Goal: Task Accomplishment & Management: Manage account settings

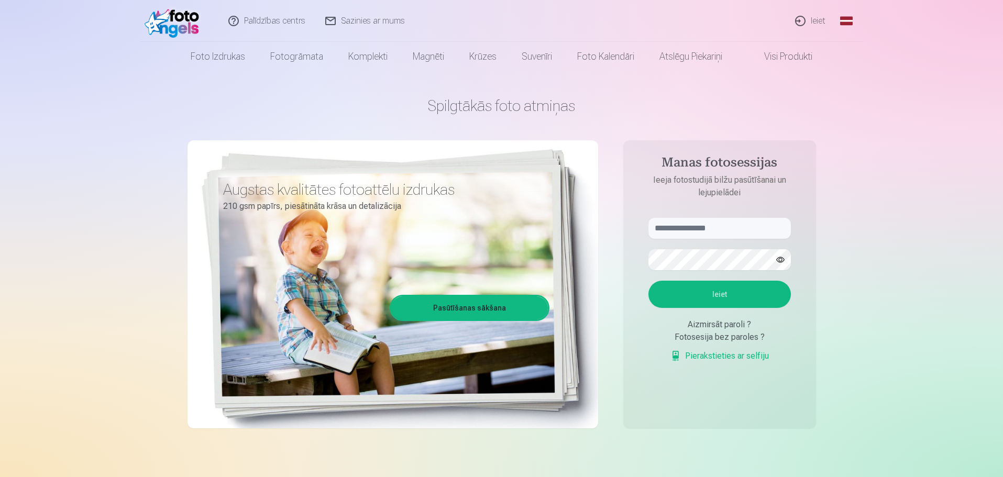
click at [813, 19] on link "Ieiet" at bounding box center [810, 21] width 50 height 42
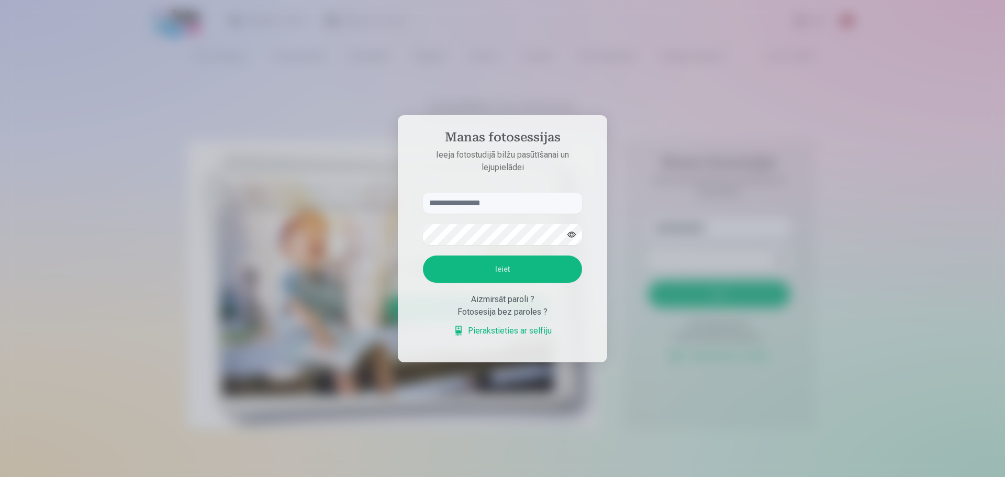
click at [486, 204] on input "text" at bounding box center [502, 203] width 159 height 21
click at [583, 208] on form "Ieiet Aizmirsāt paroli ? Fotosesija bez paroles ? Pierakstieties ar selfiju" at bounding box center [503, 270] width 180 height 155
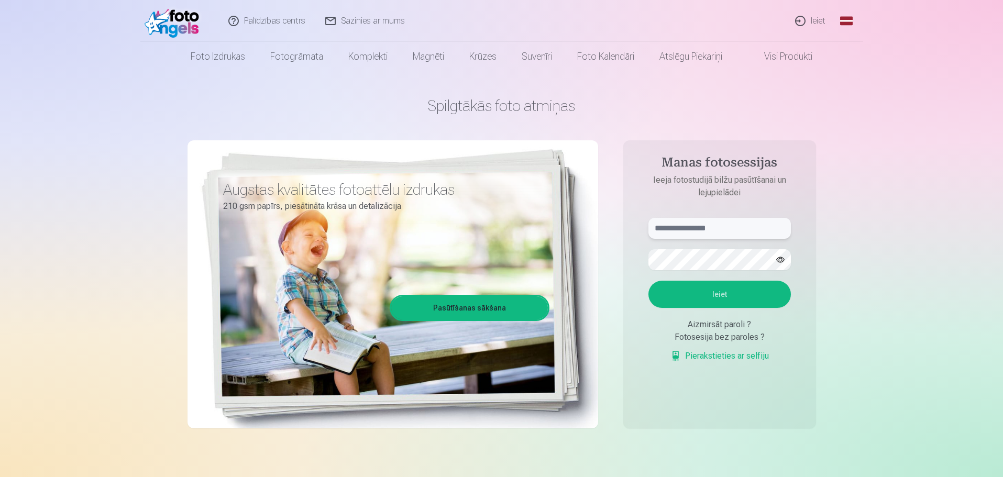
click at [665, 228] on input "text" at bounding box center [719, 228] width 142 height 21
click at [708, 227] on input "text" at bounding box center [719, 228] width 142 height 21
type input "******"
click at [726, 293] on button "Ieiet" at bounding box center [719, 294] width 142 height 27
click at [604, 253] on div "Spilgtākās foto atmiņas Augstas kvalitātes fotoattēlu izdrukas 210 gsm papīrs, …" at bounding box center [501, 262] width 628 height 382
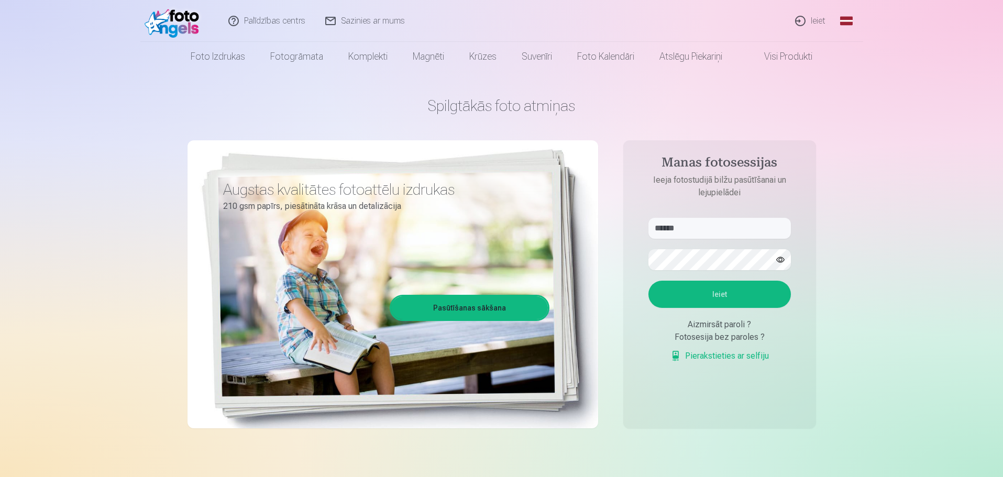
click at [683, 282] on button "Ieiet" at bounding box center [719, 294] width 142 height 27
